Goal: Transaction & Acquisition: Subscribe to service/newsletter

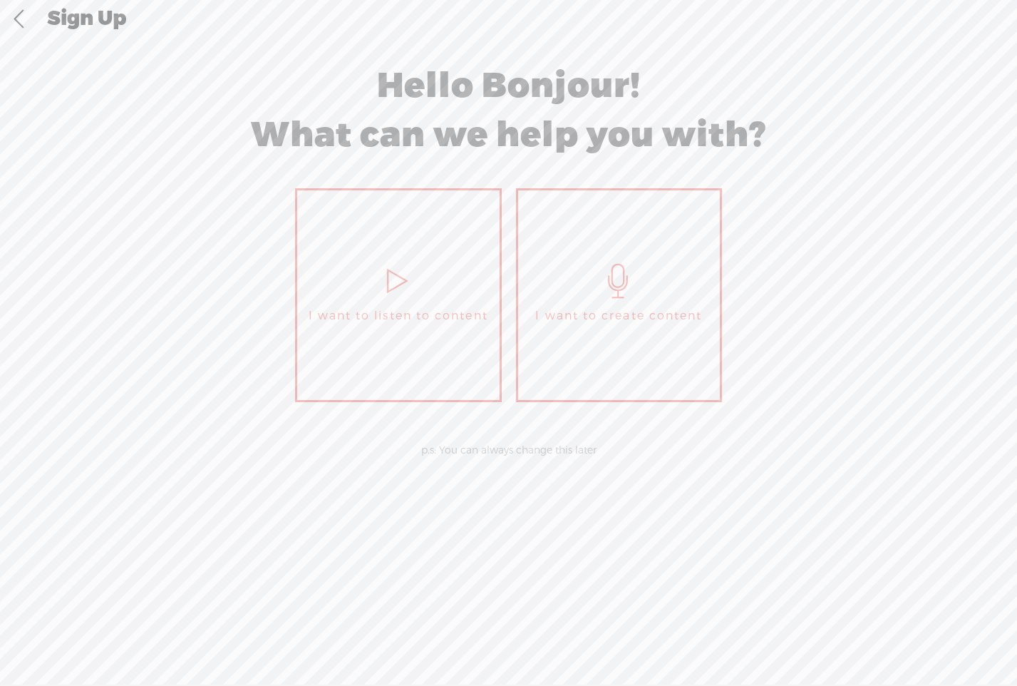
click at [626, 296] on icon at bounding box center [619, 281] width 36 height 34
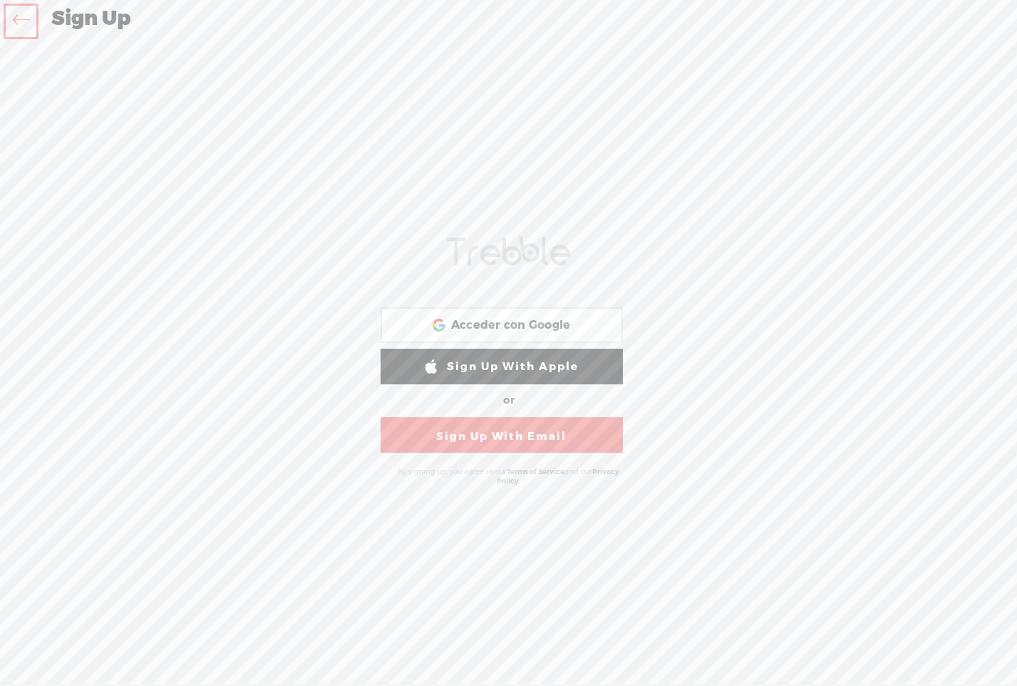
click at [20, 26] on icon at bounding box center [21, 22] width 16 height 32
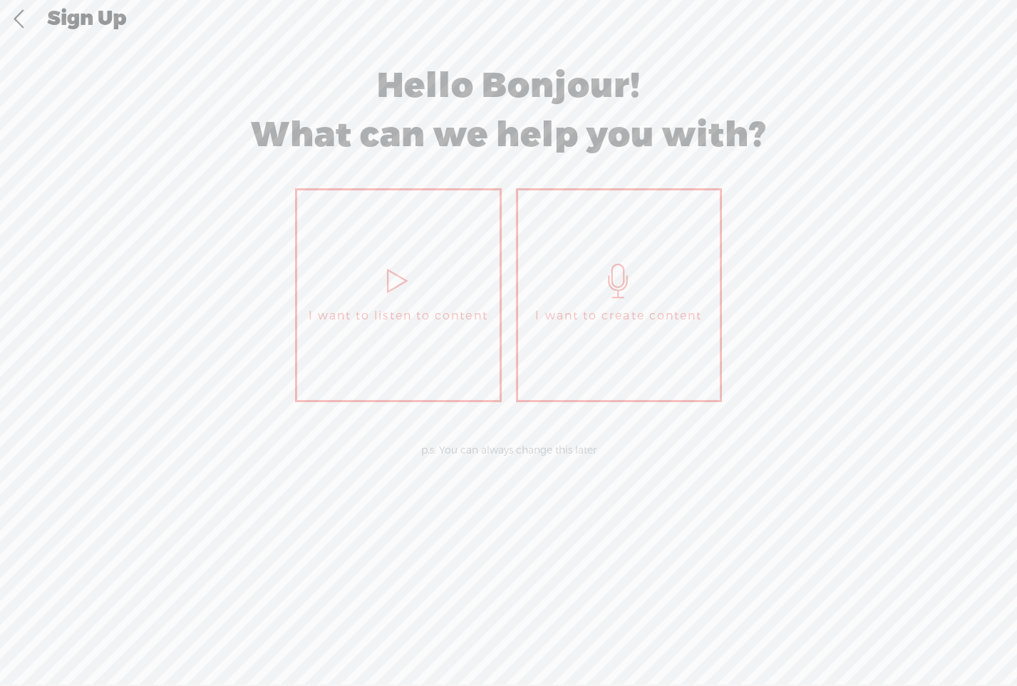
click at [625, 291] on icon at bounding box center [619, 281] width 36 height 34
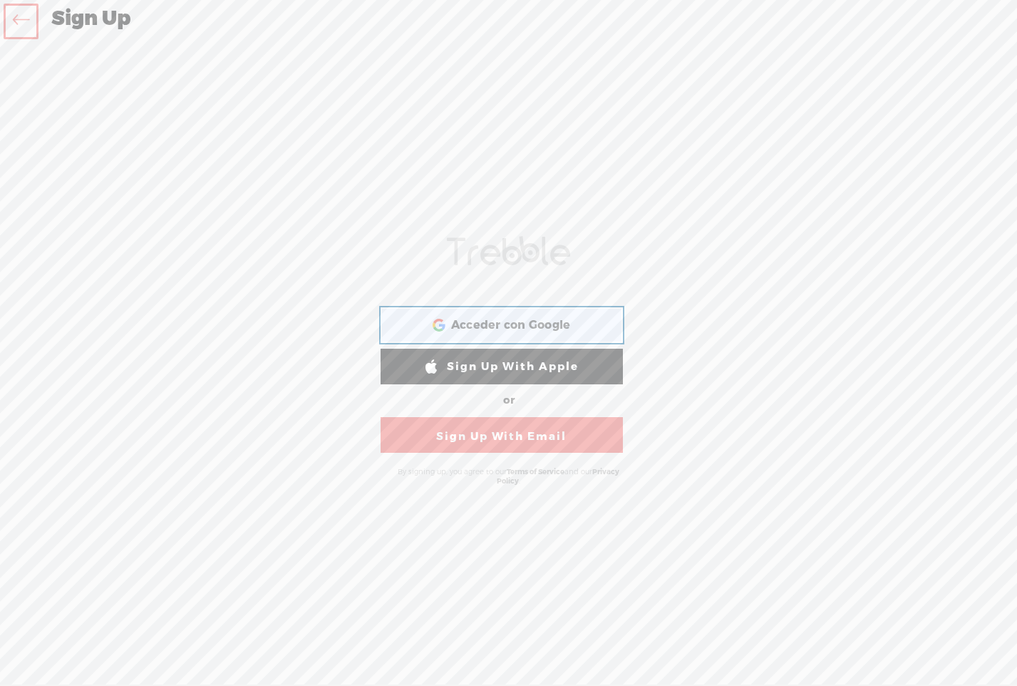
click at [479, 326] on span "Acceder con Google" at bounding box center [511, 325] width 120 height 15
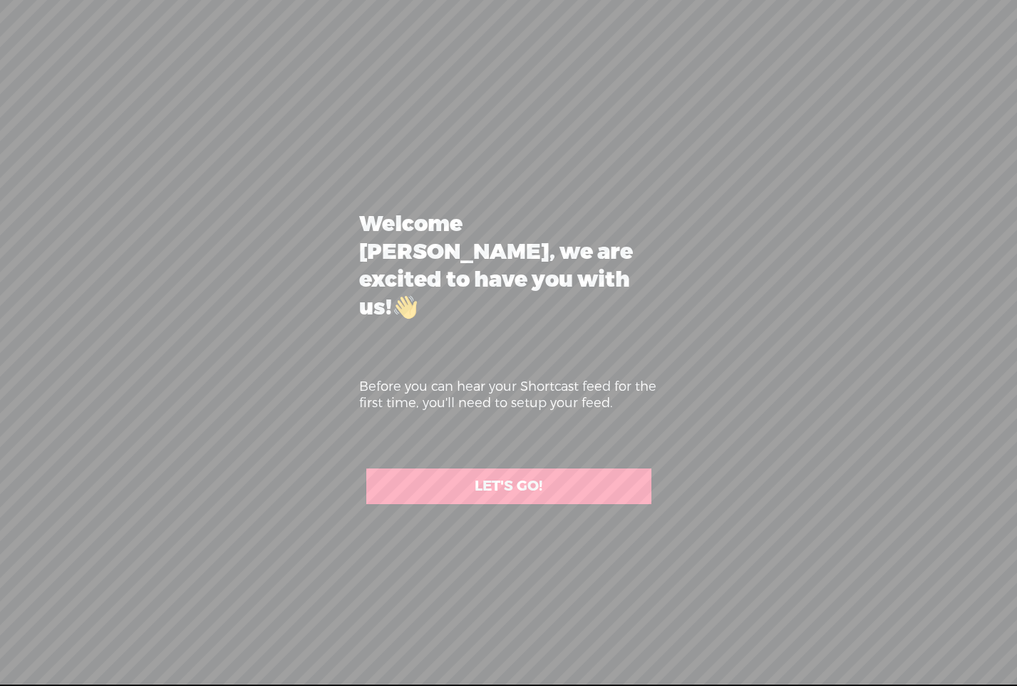
click at [492, 468] on link "LET'S GO!" at bounding box center [508, 486] width 285 height 36
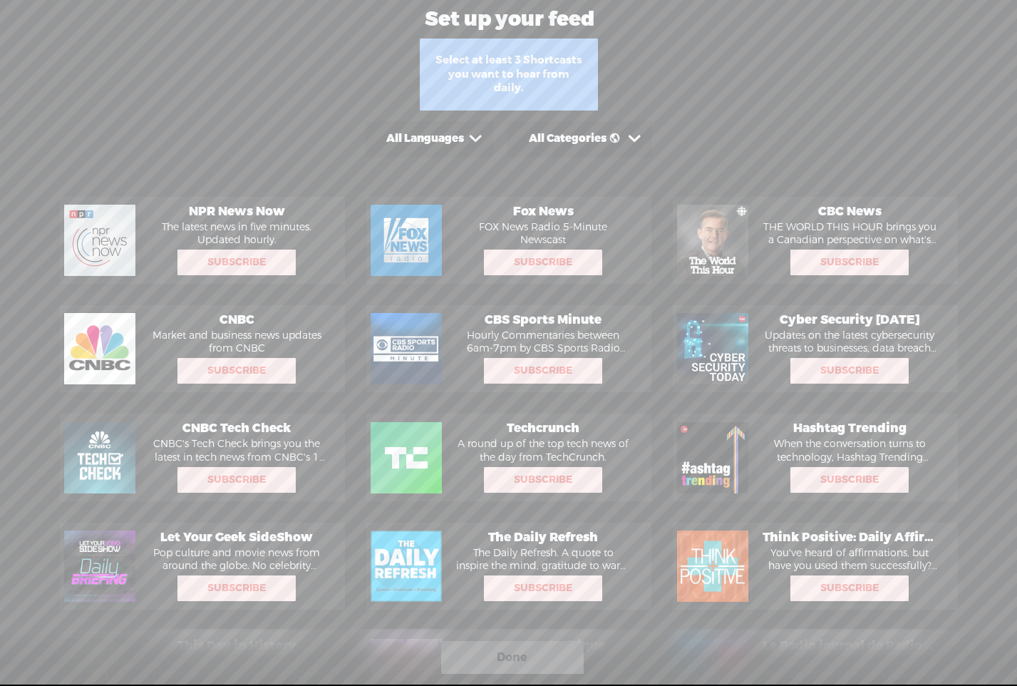
click at [470, 138] on span at bounding box center [475, 139] width 22 height 22
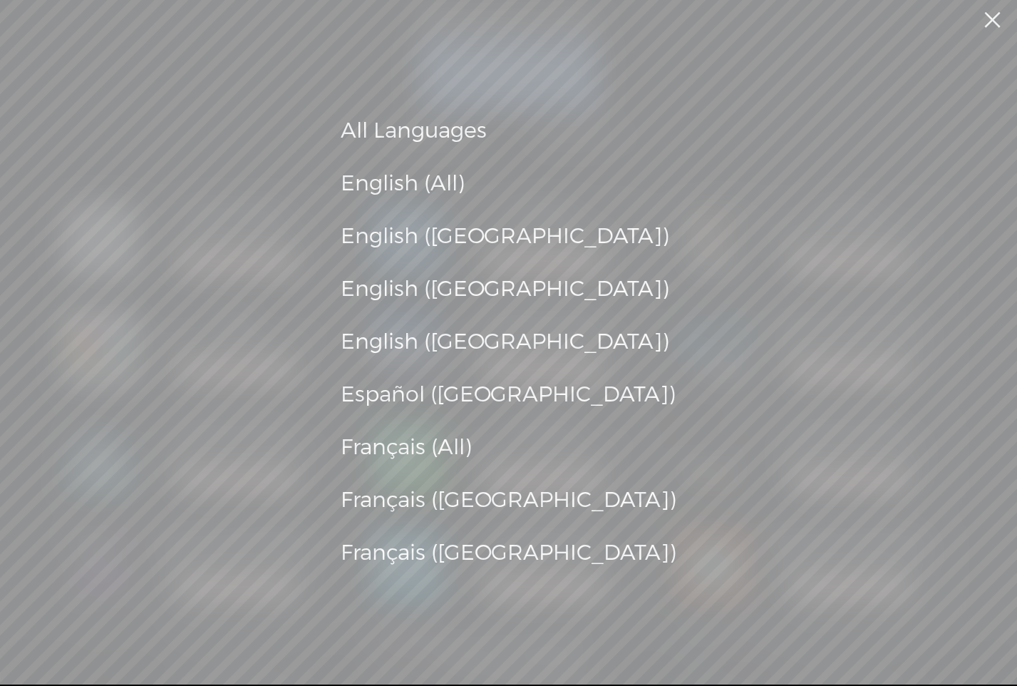
click at [458, 395] on div "Español ([GEOGRAPHIC_DATA])" at bounding box center [509, 395] width 336 height 38
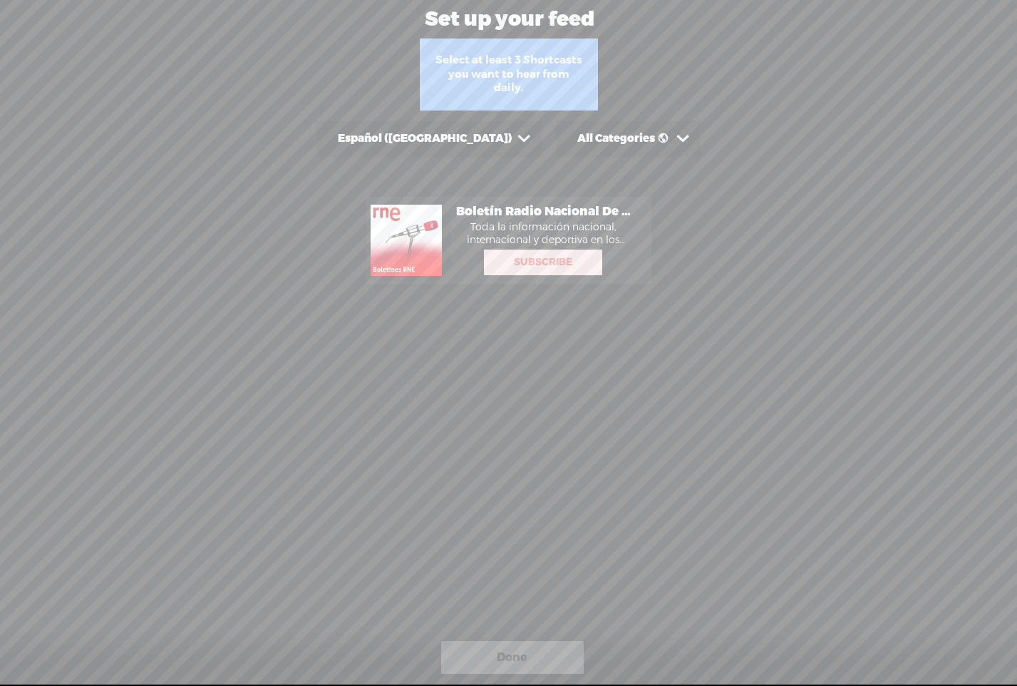
click at [671, 138] on span at bounding box center [682, 139] width 22 height 22
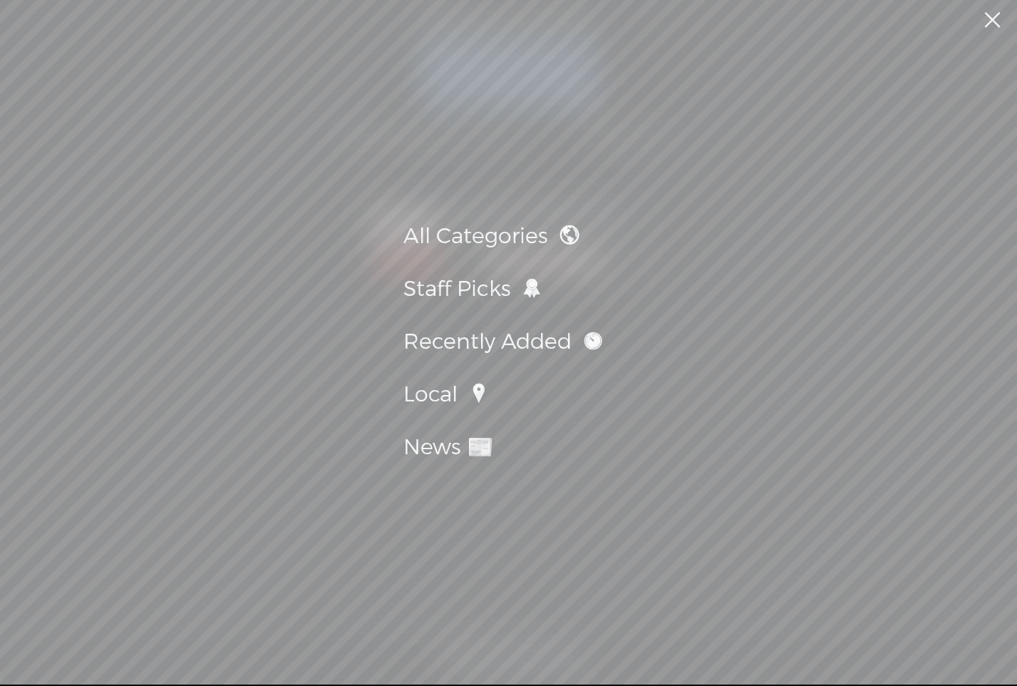
click at [515, 239] on div "All Categories" at bounding box center [508, 236] width 211 height 38
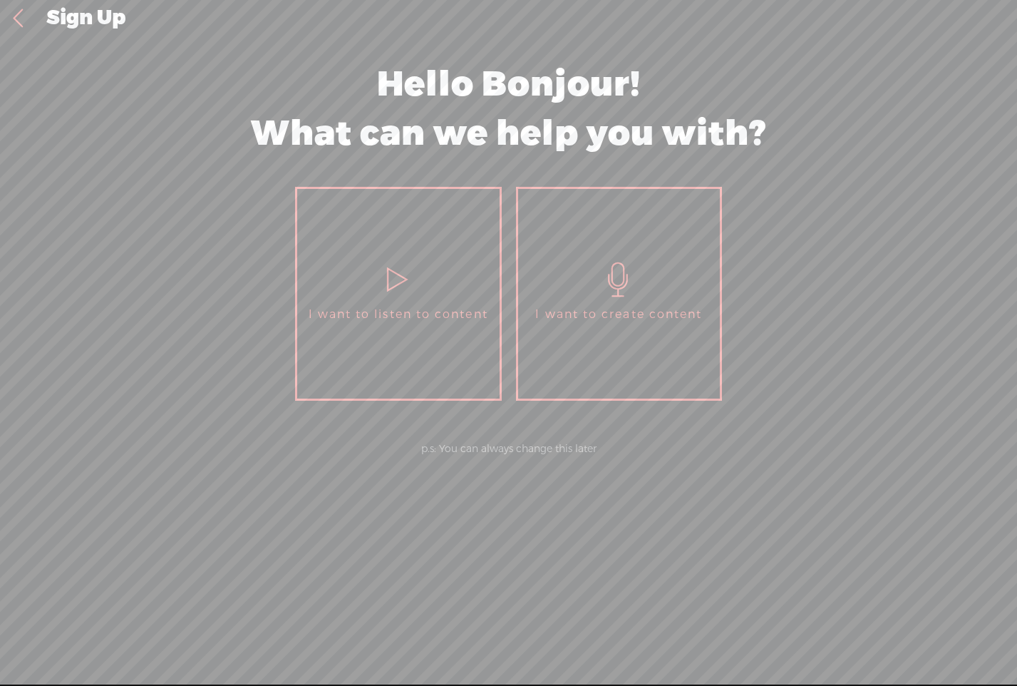
click at [633, 333] on link "I want to create content" at bounding box center [619, 294] width 207 height 214
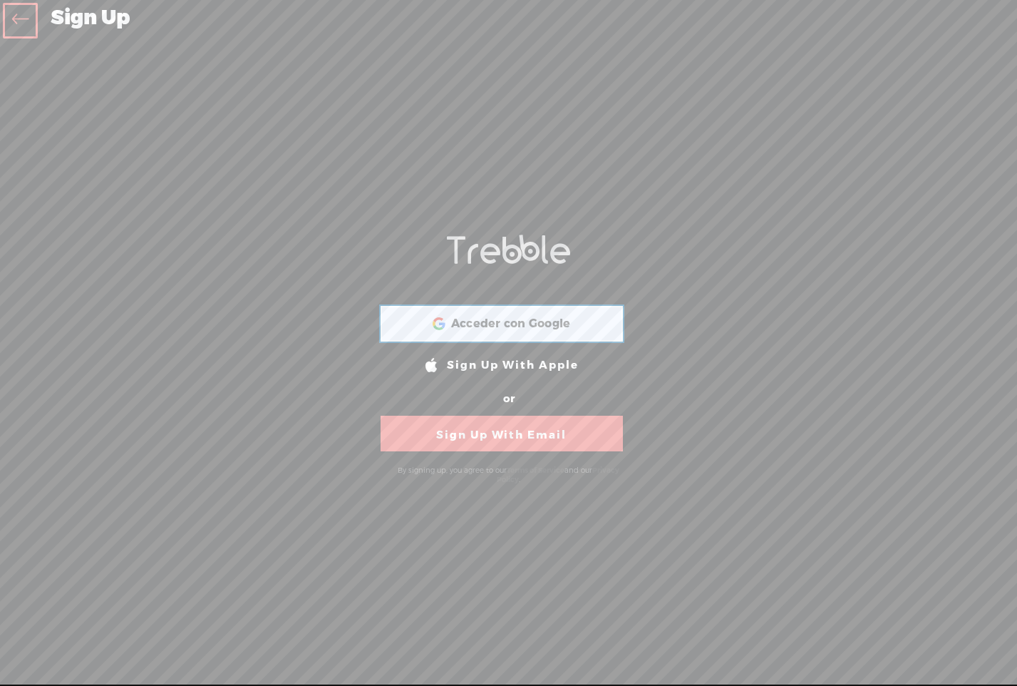
click at [557, 325] on span "Acceder con Google" at bounding box center [511, 323] width 120 height 15
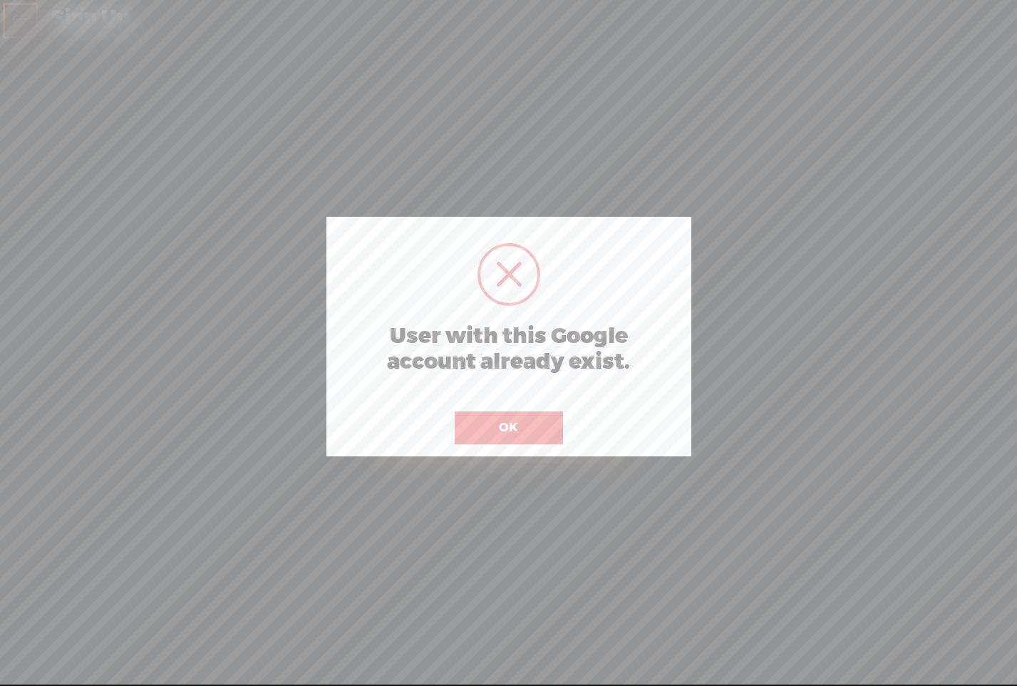
click at [508, 428] on button "OK" at bounding box center [509, 427] width 108 height 33
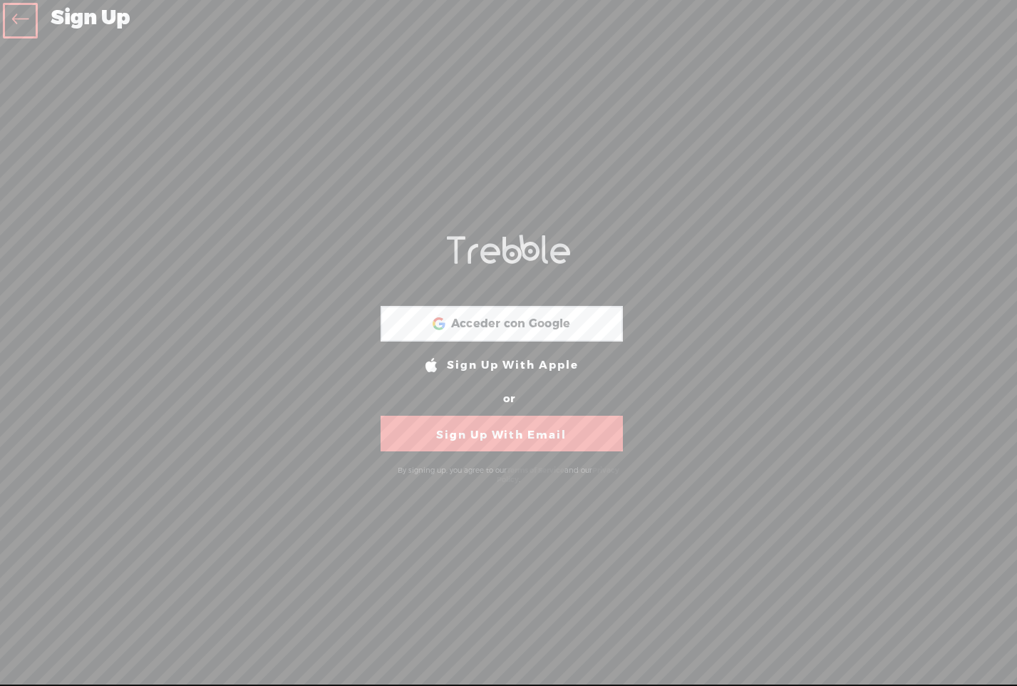
click at [487, 429] on link "Sign Up With Email" at bounding box center [502, 433] width 242 height 36
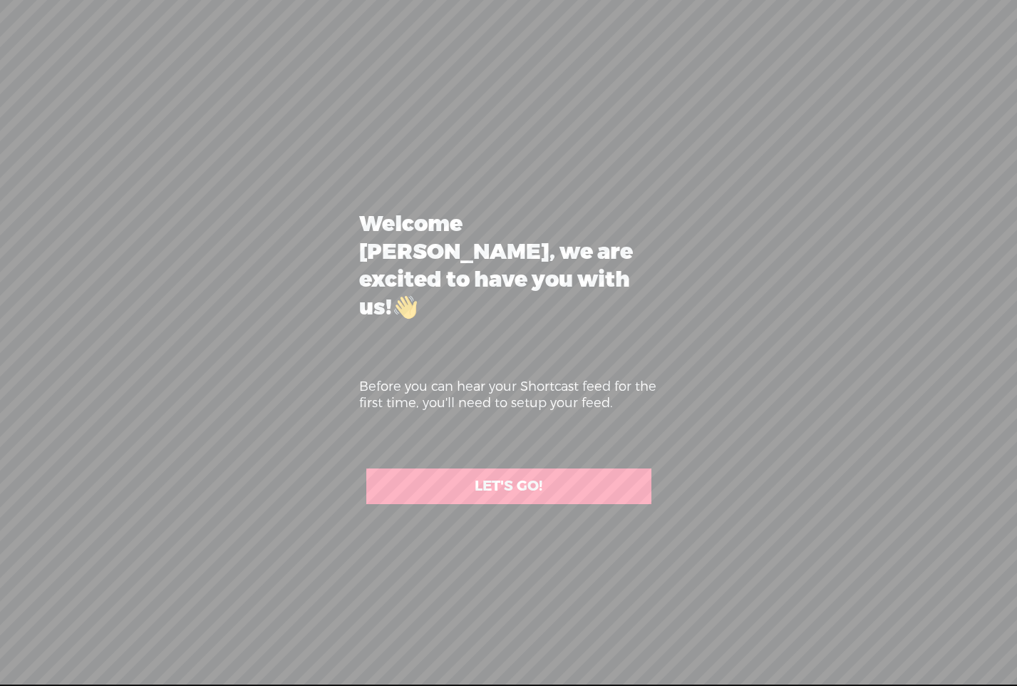
click at [514, 471] on link "LET'S GO!" at bounding box center [508, 486] width 285 height 36
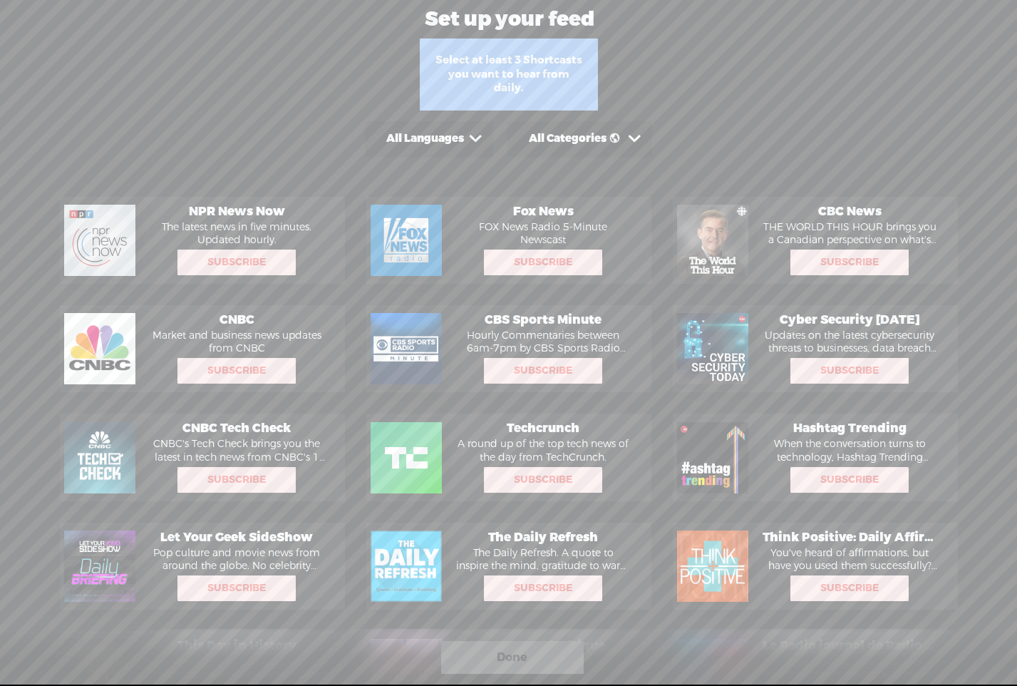
click at [474, 135] on span at bounding box center [475, 139] width 22 height 22
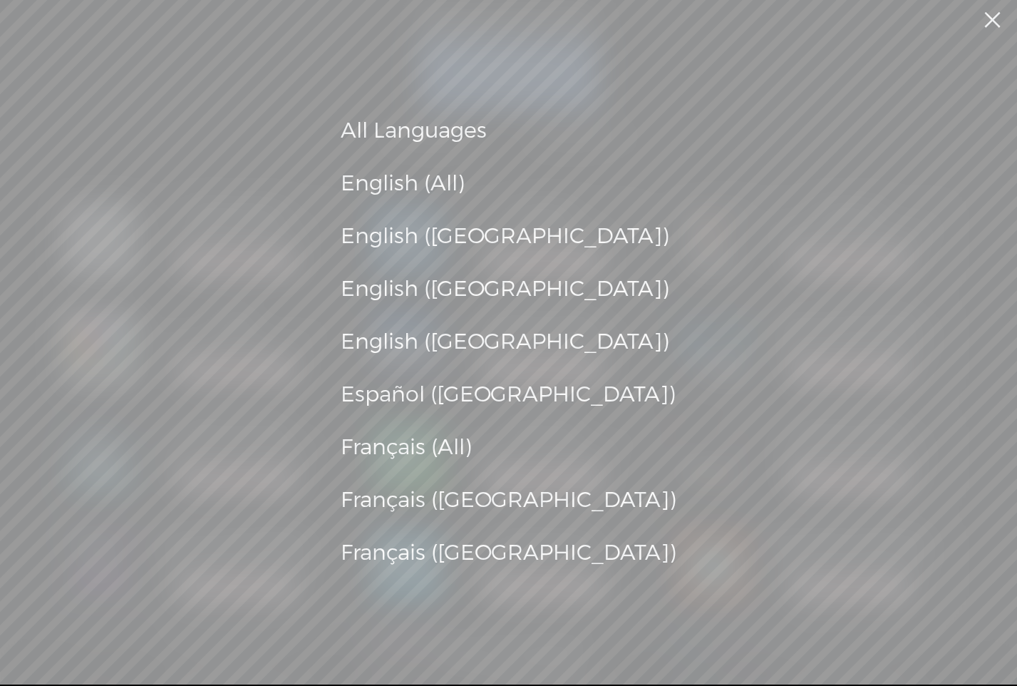
click at [477, 400] on div "Español ([GEOGRAPHIC_DATA])" at bounding box center [509, 395] width 336 height 38
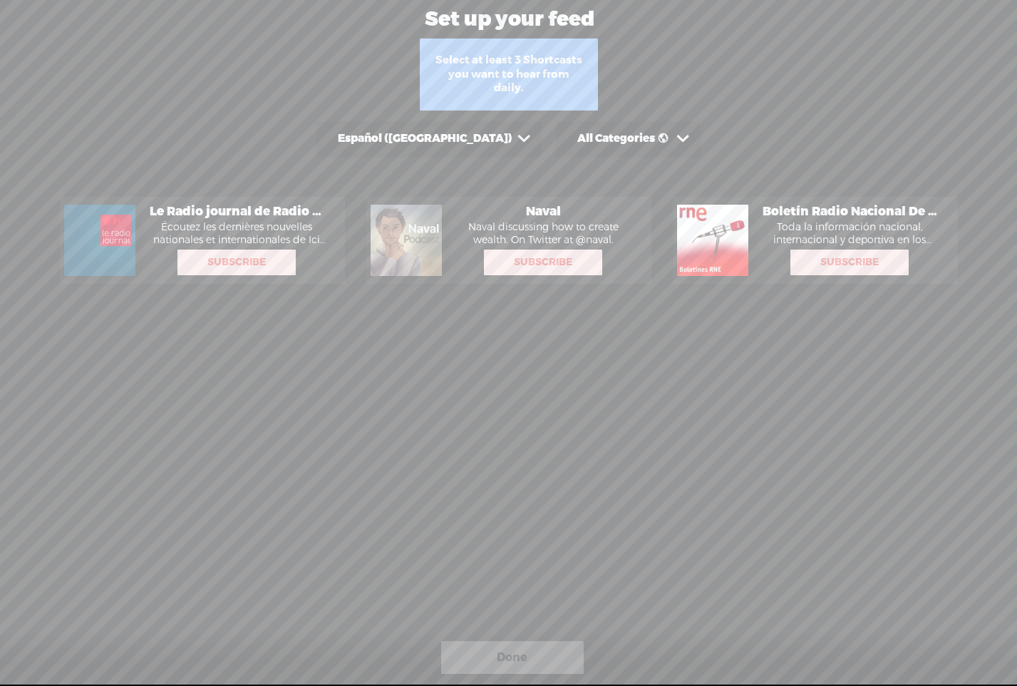
click at [513, 73] on div "Select at least 3 Shortcasts you want to hear from daily." at bounding box center [509, 74] width 178 height 72
click at [489, 83] on div "Select at least 3 Shortcasts you want to hear from daily." at bounding box center [509, 74] width 178 height 72
click at [512, 139] on span at bounding box center [523, 139] width 22 height 22
